Goal: Information Seeking & Learning: Learn about a topic

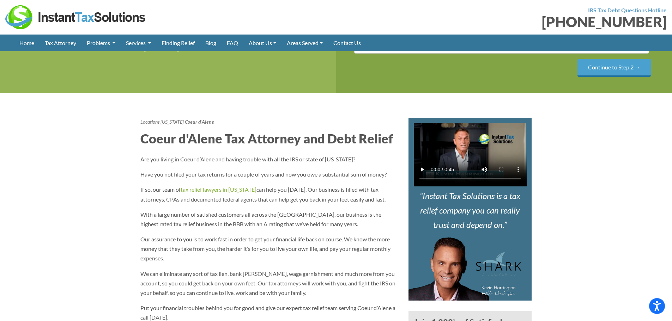
scroll to position [106, 0]
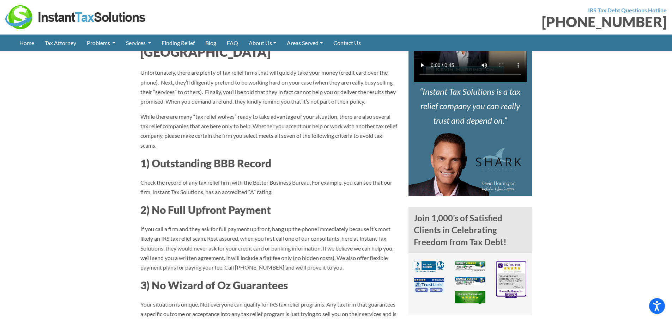
scroll to position [282, 0]
